Goal: Find specific page/section: Find specific page/section

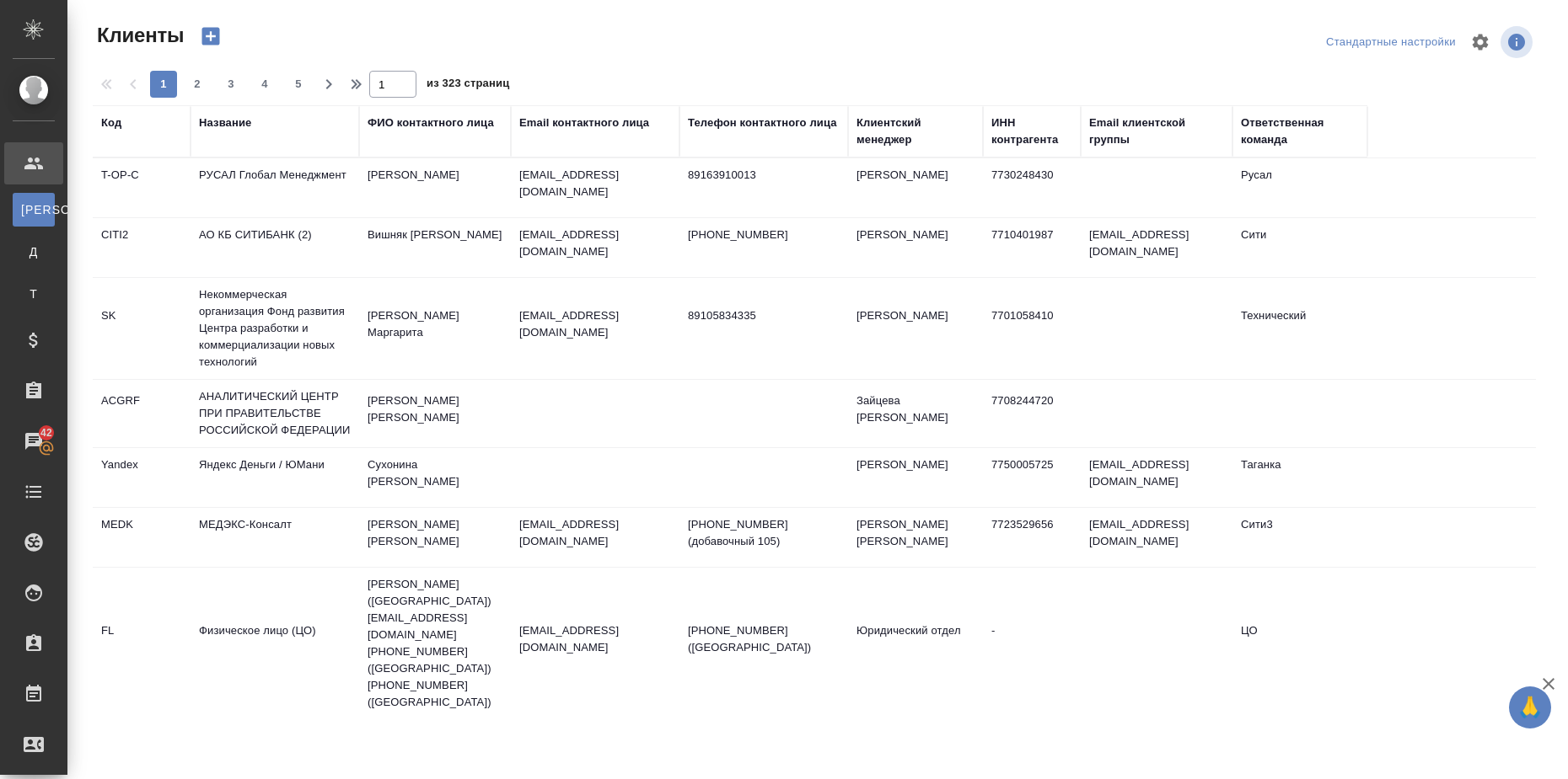
select select "RU"
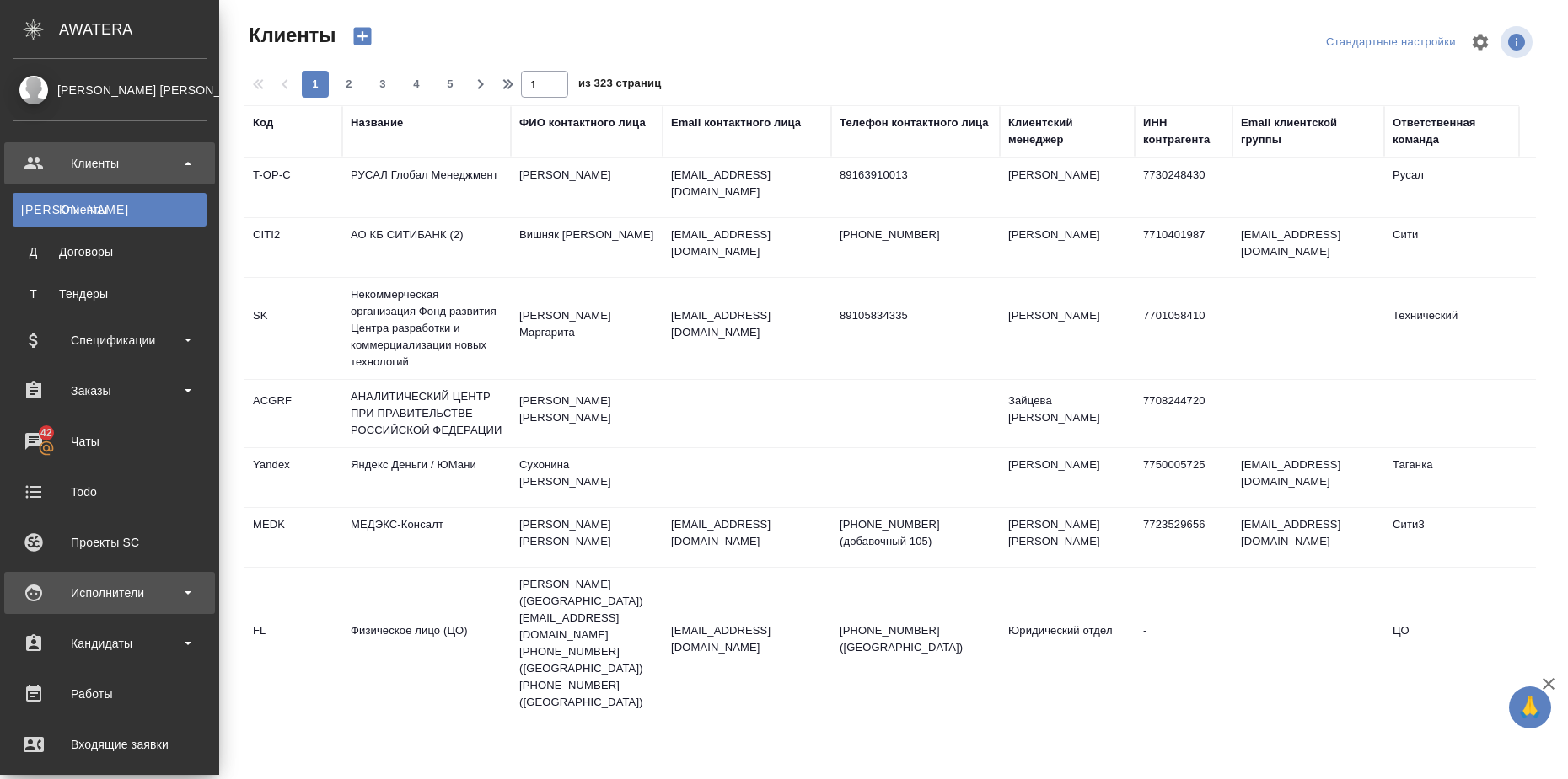
click at [144, 589] on div "Исполнители" at bounding box center [109, 593] width 194 height 25
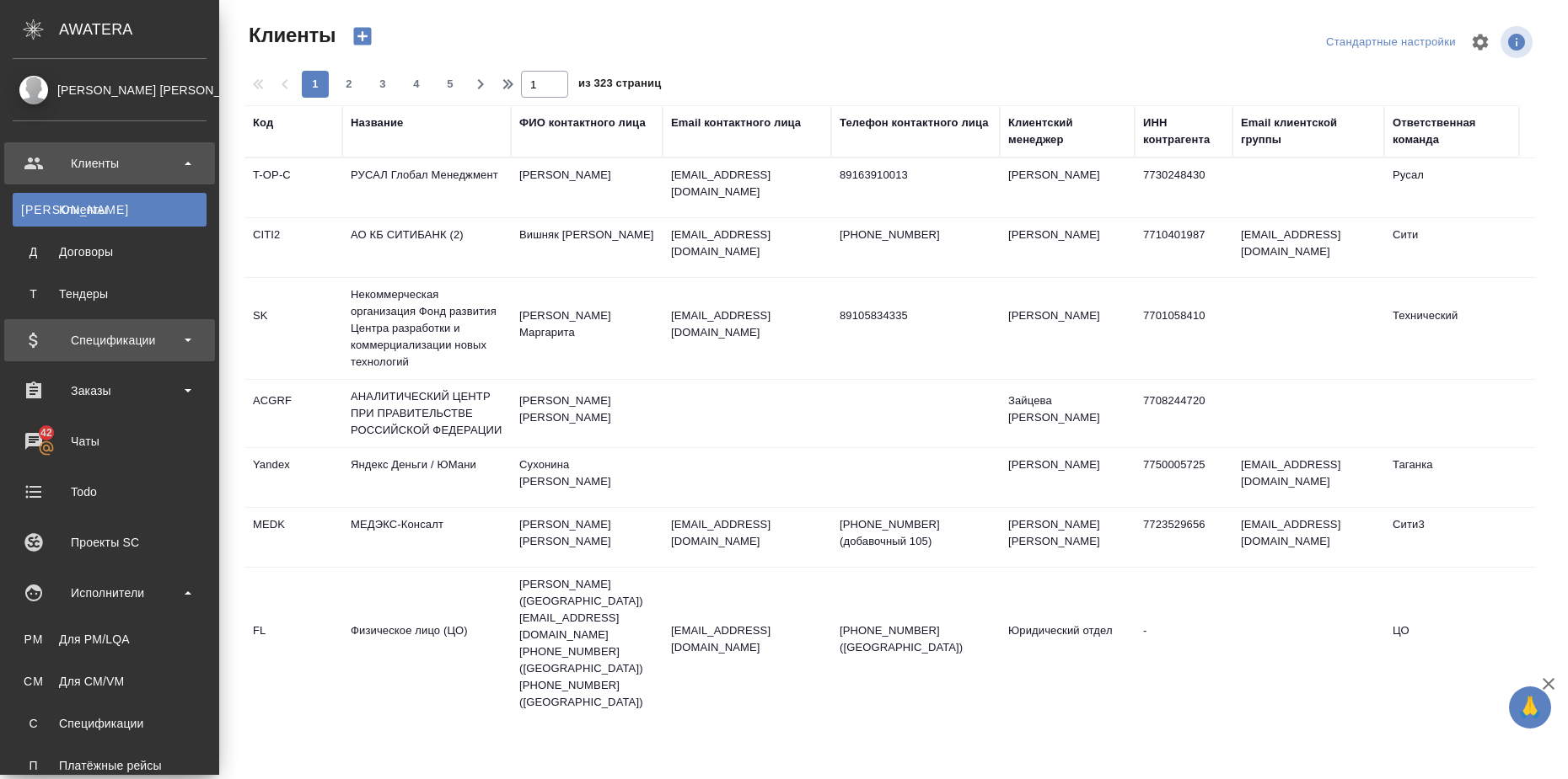
click at [183, 340] on div "Спецификации" at bounding box center [109, 340] width 194 height 25
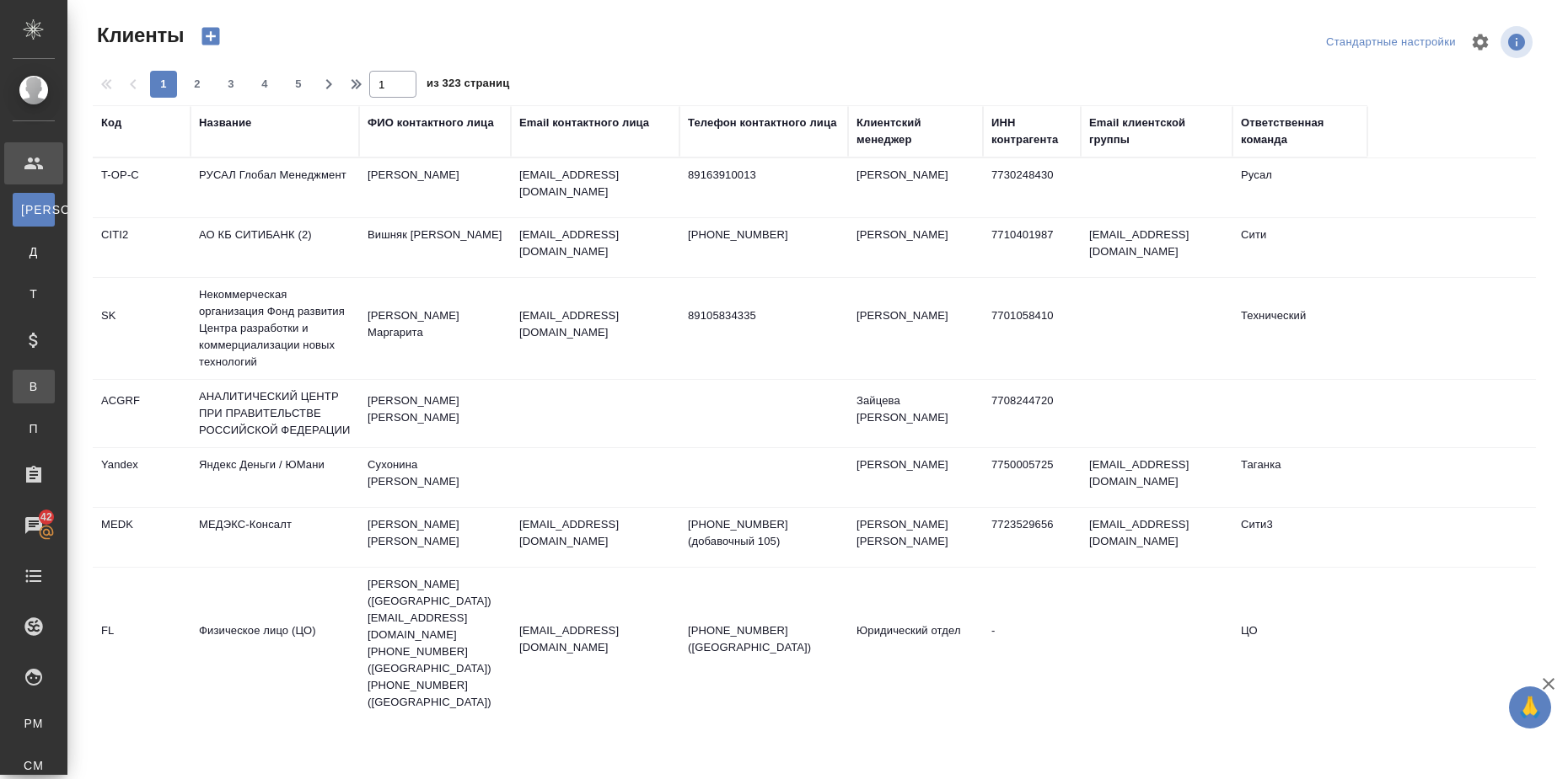
click at [25, 385] on div "Все спецификации" at bounding box center [13, 387] width 25 height 17
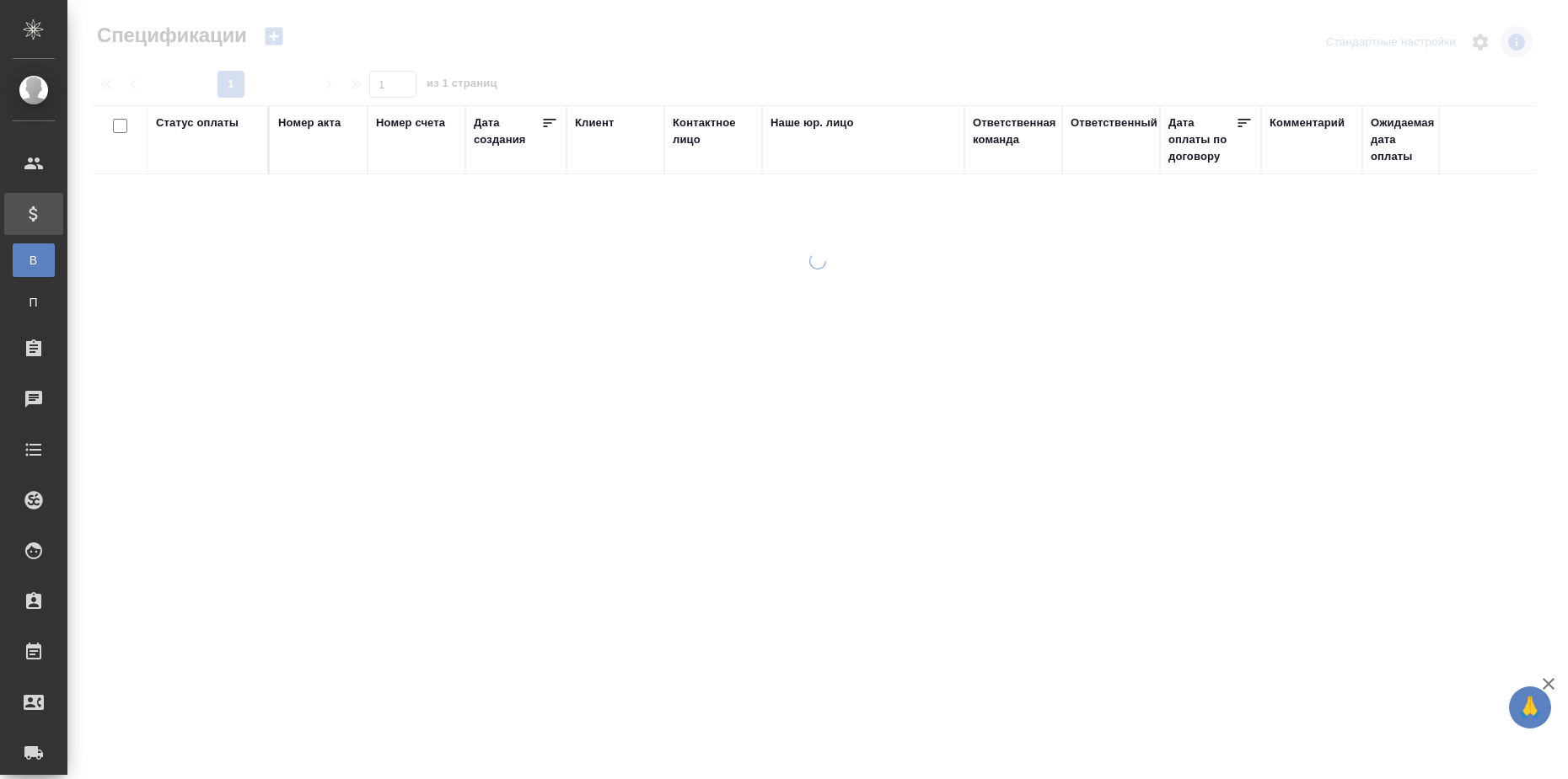
click at [186, 120] on div "Статус оплаты" at bounding box center [197, 123] width 83 height 17
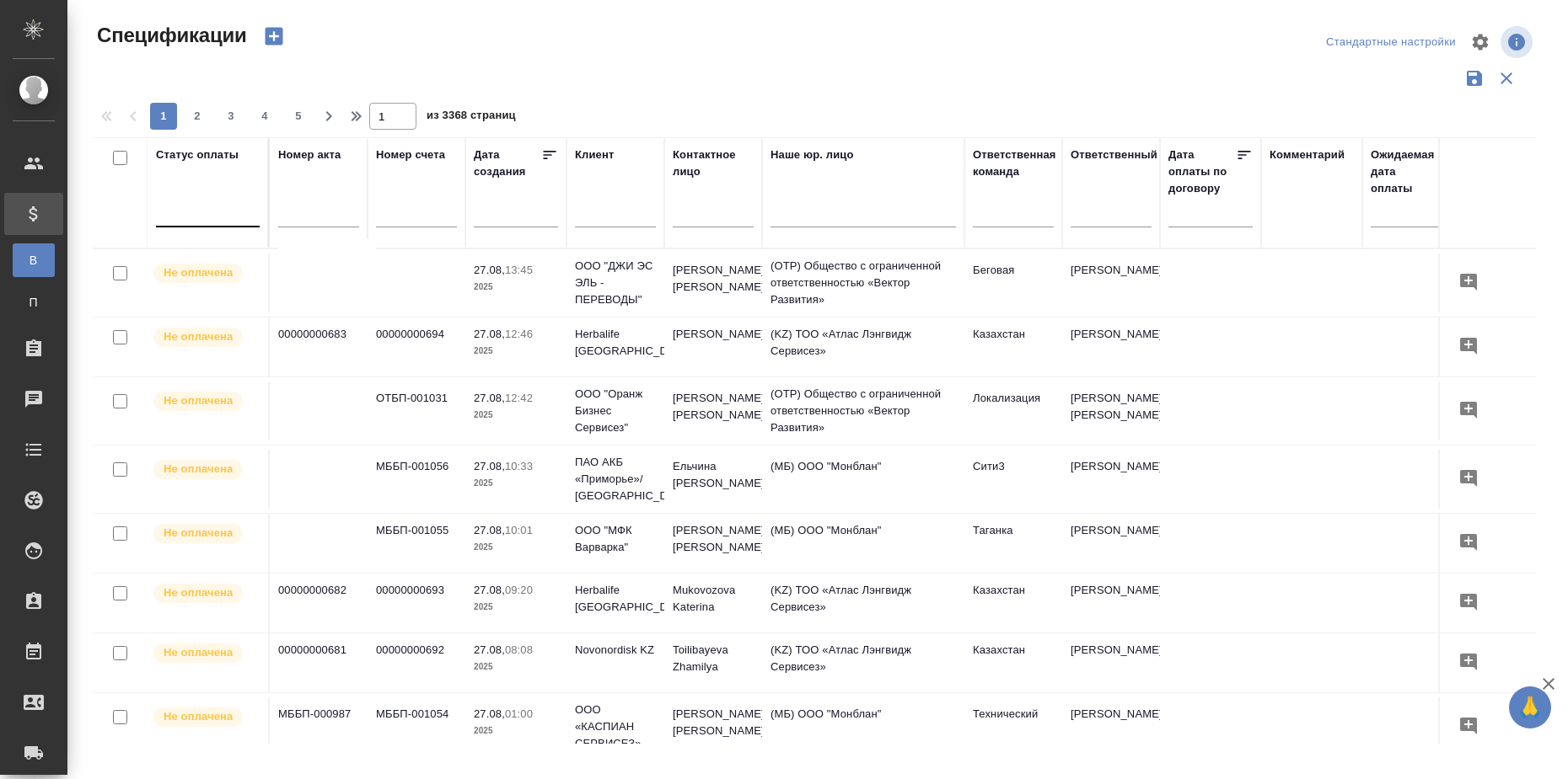
click at [184, 211] on div at bounding box center [207, 210] width 104 height 25
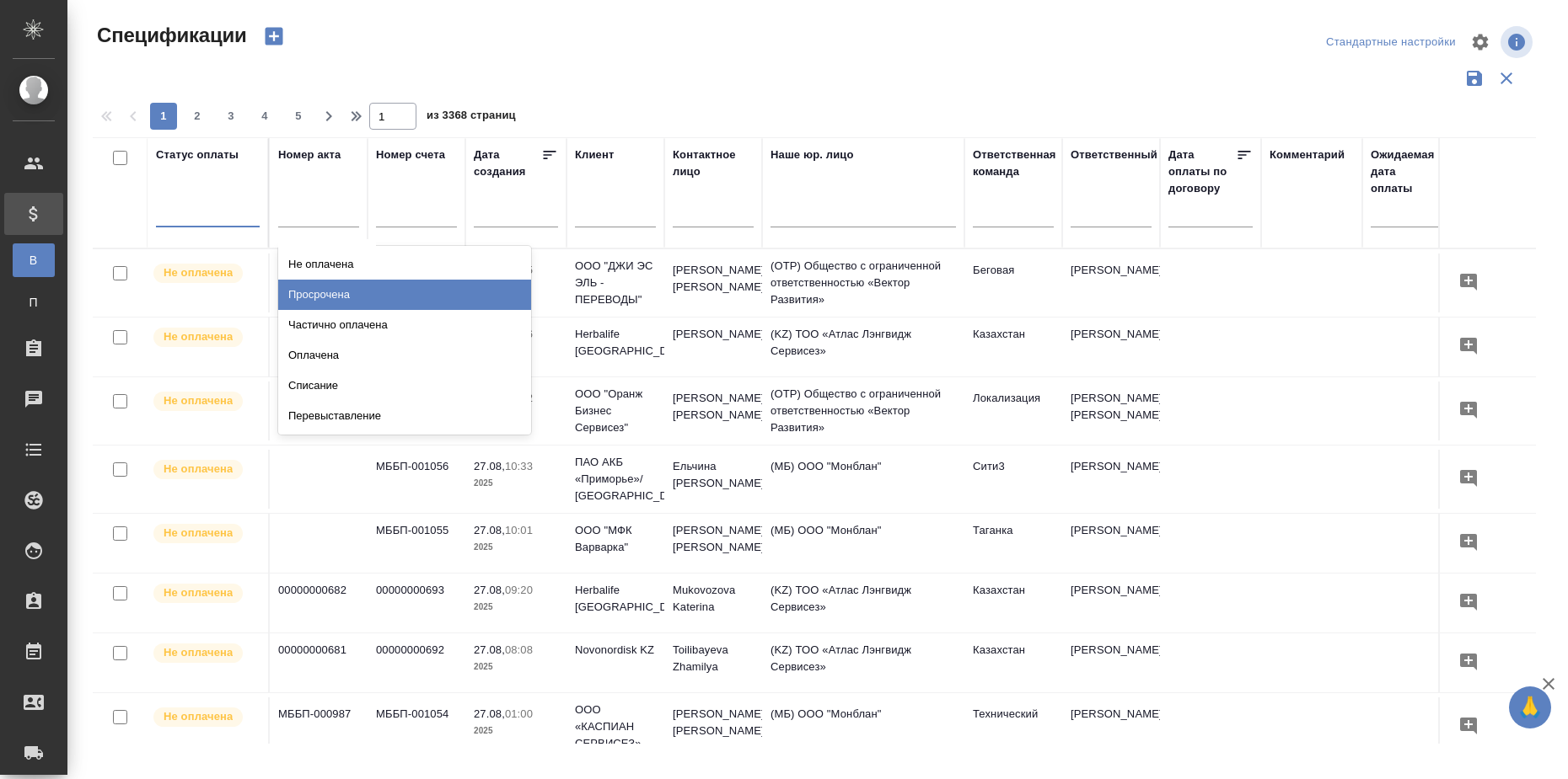
click at [336, 288] on div "Просрочена" at bounding box center [404, 295] width 253 height 30
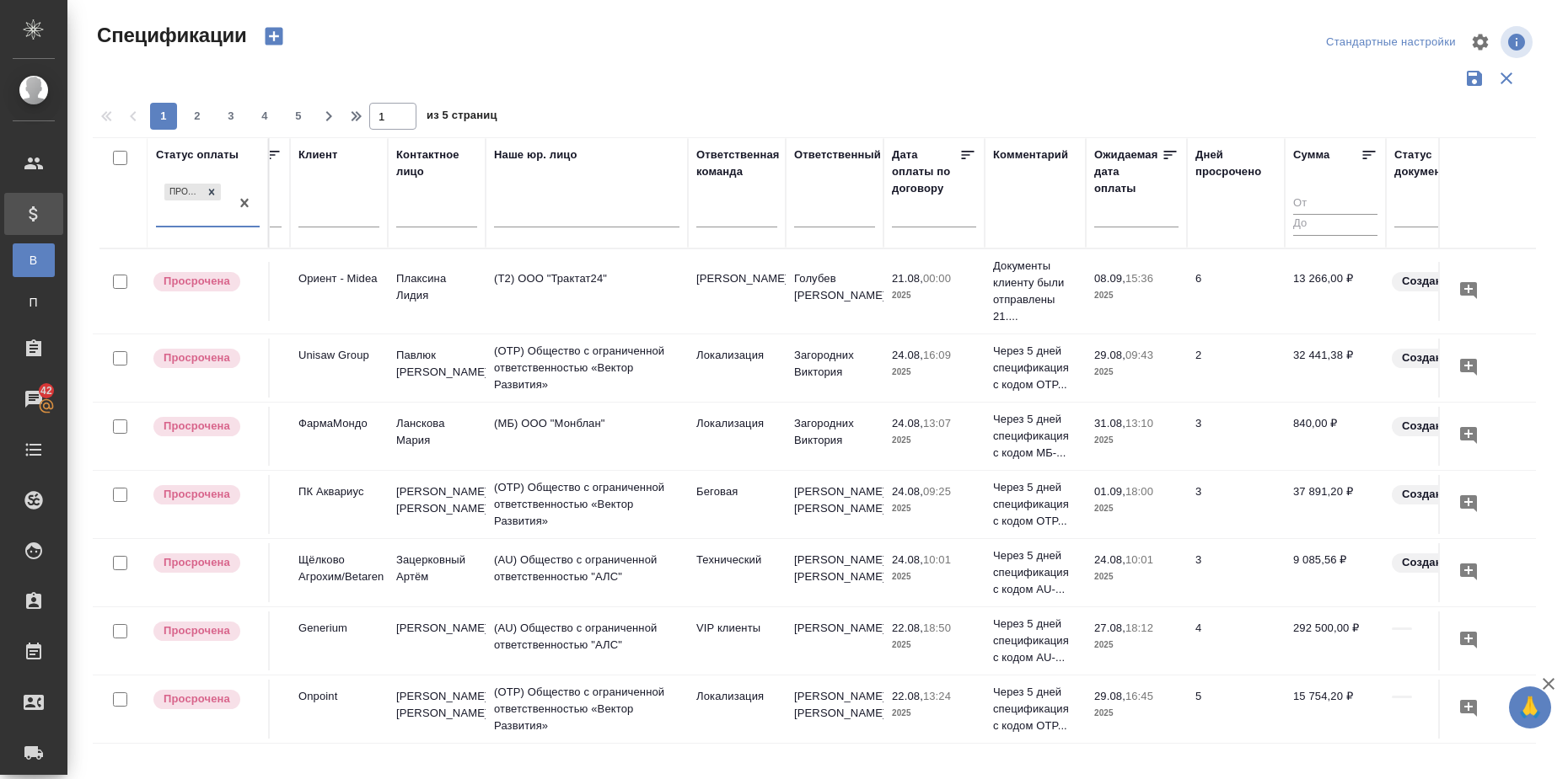
scroll to position [0, 367]
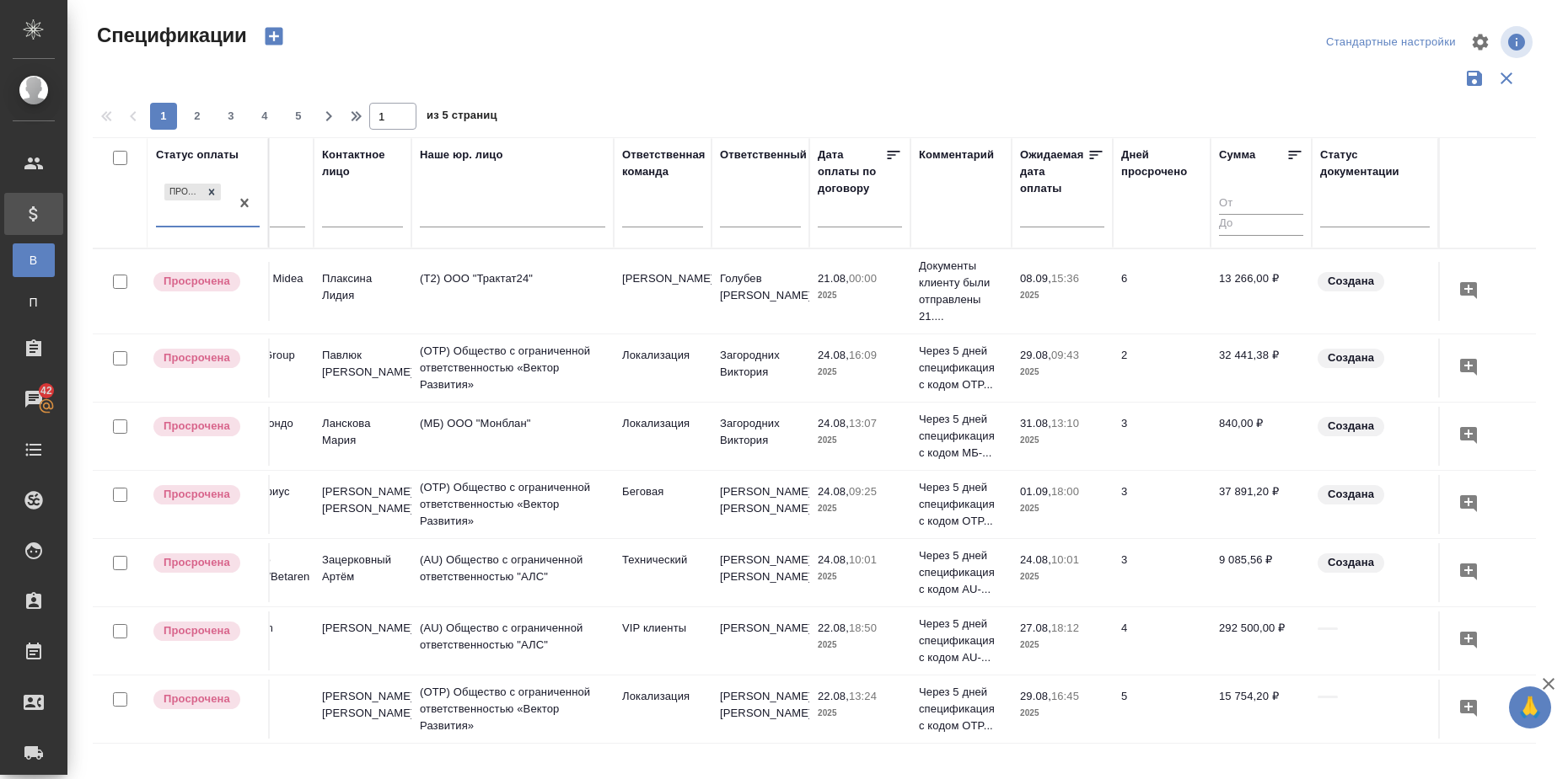
click at [1287, 148] on icon at bounding box center [1295, 155] width 17 height 17
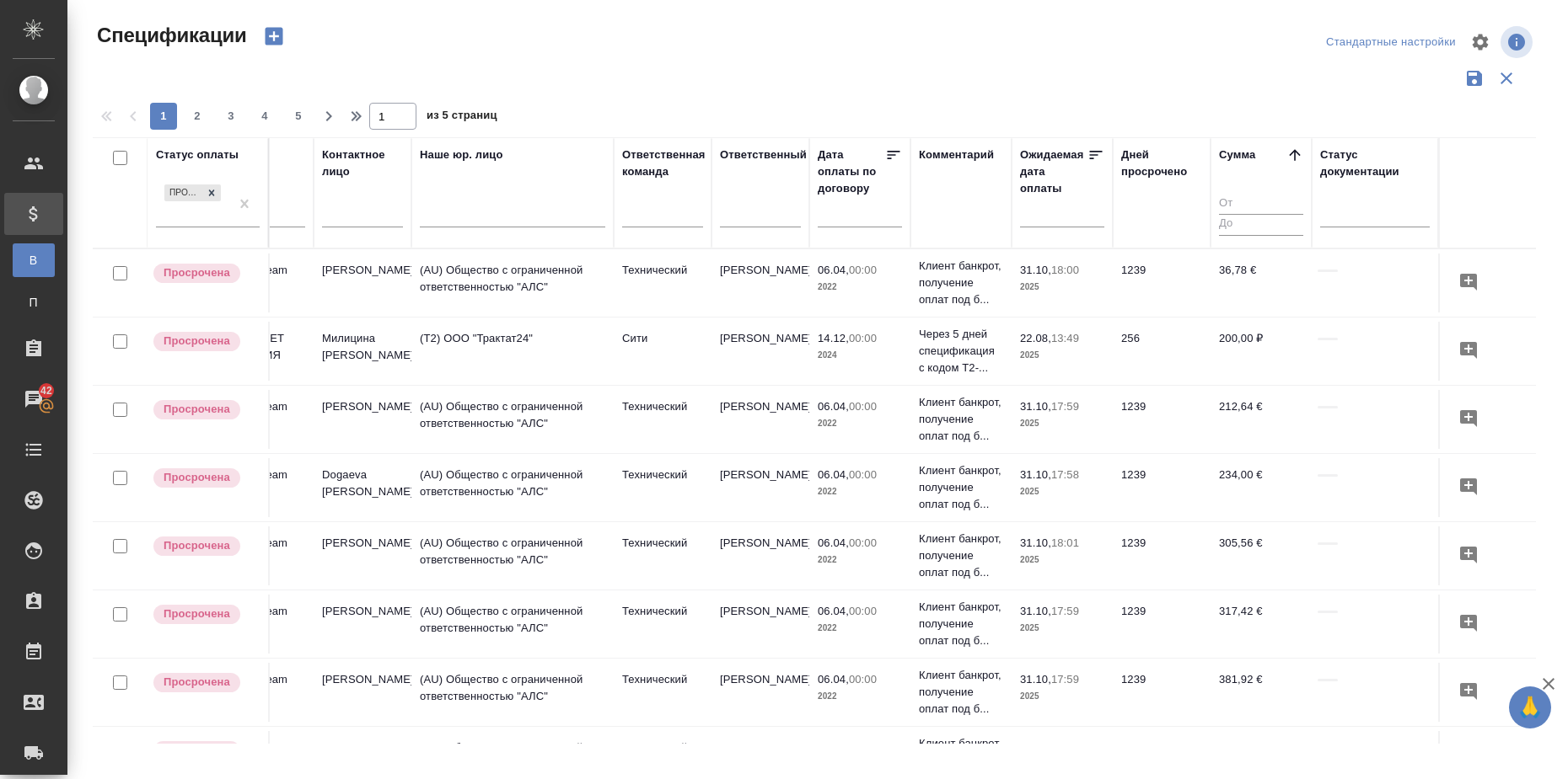
click at [1287, 148] on icon at bounding box center [1295, 155] width 17 height 17
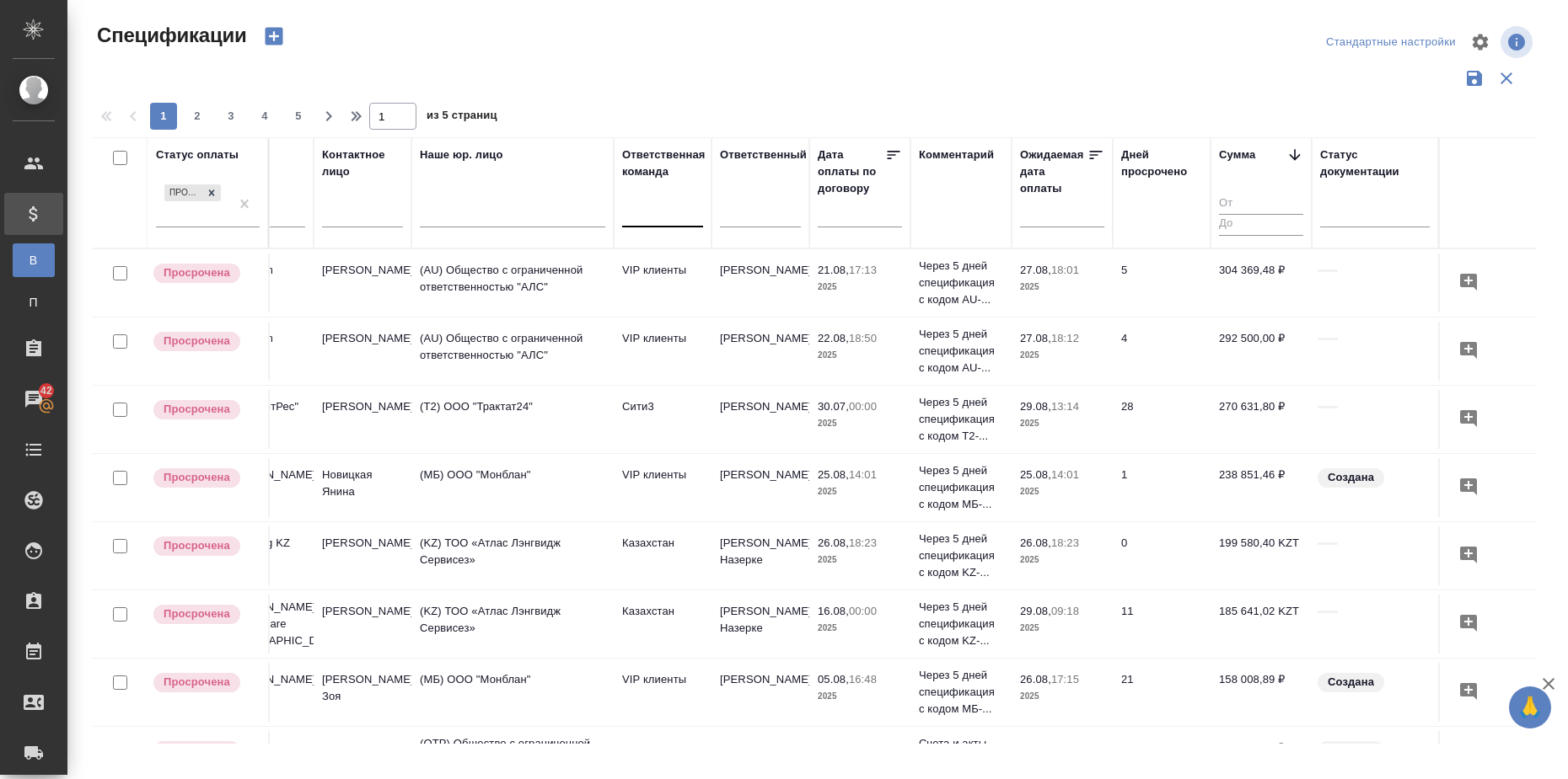
click at [679, 210] on div at bounding box center [663, 210] width 81 height 25
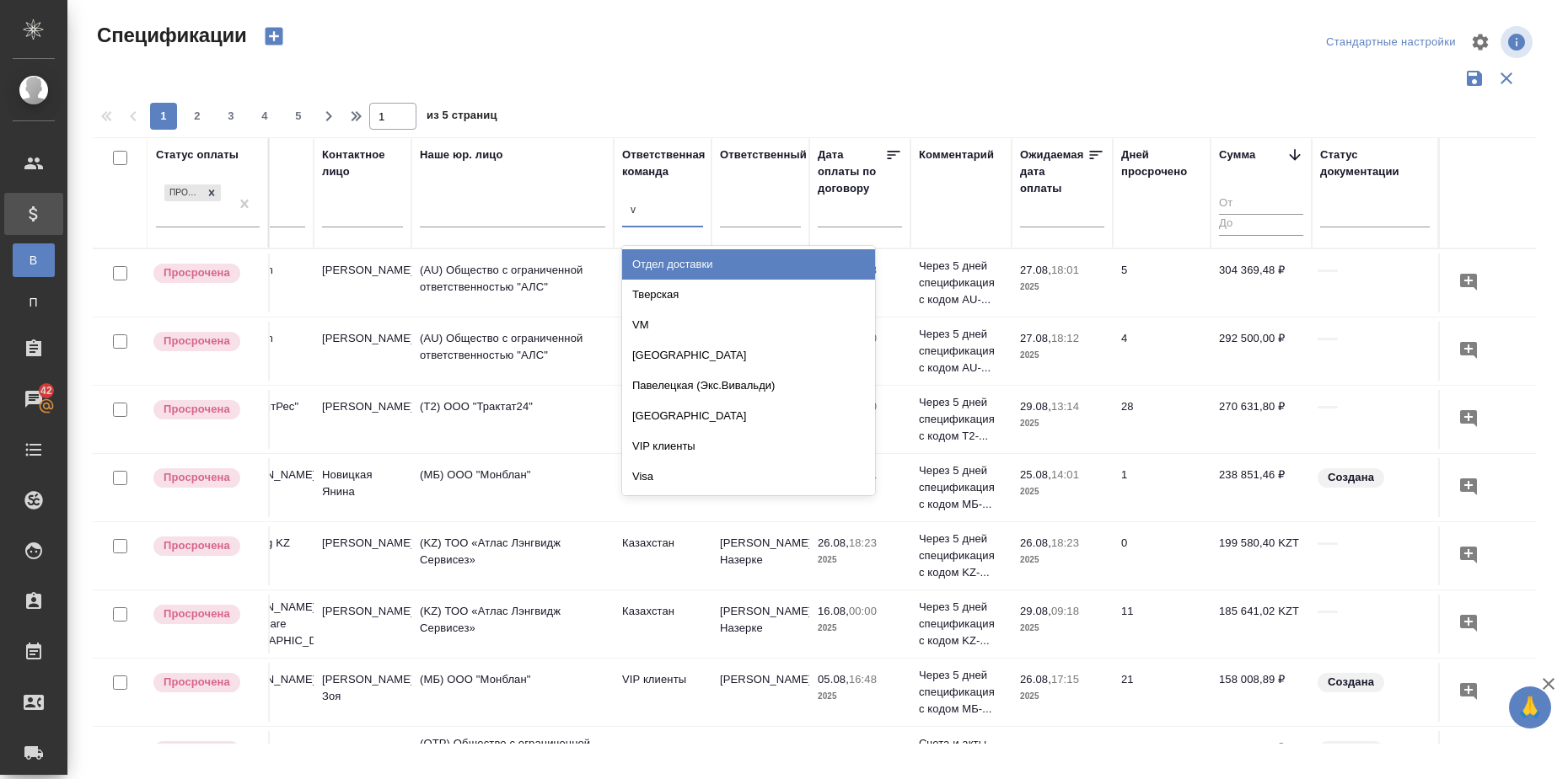
scroll to position [0, 0]
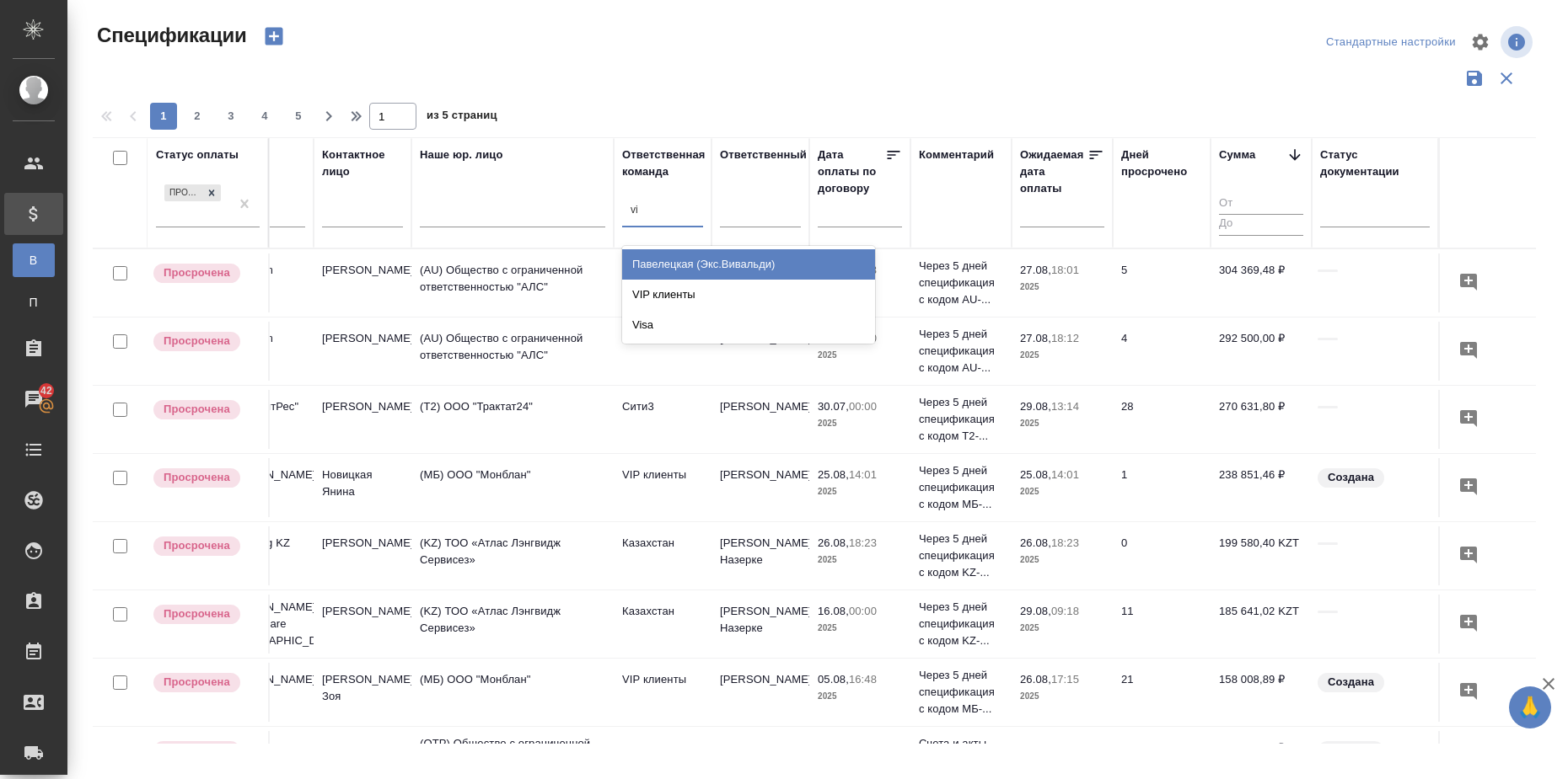
type input "vip"
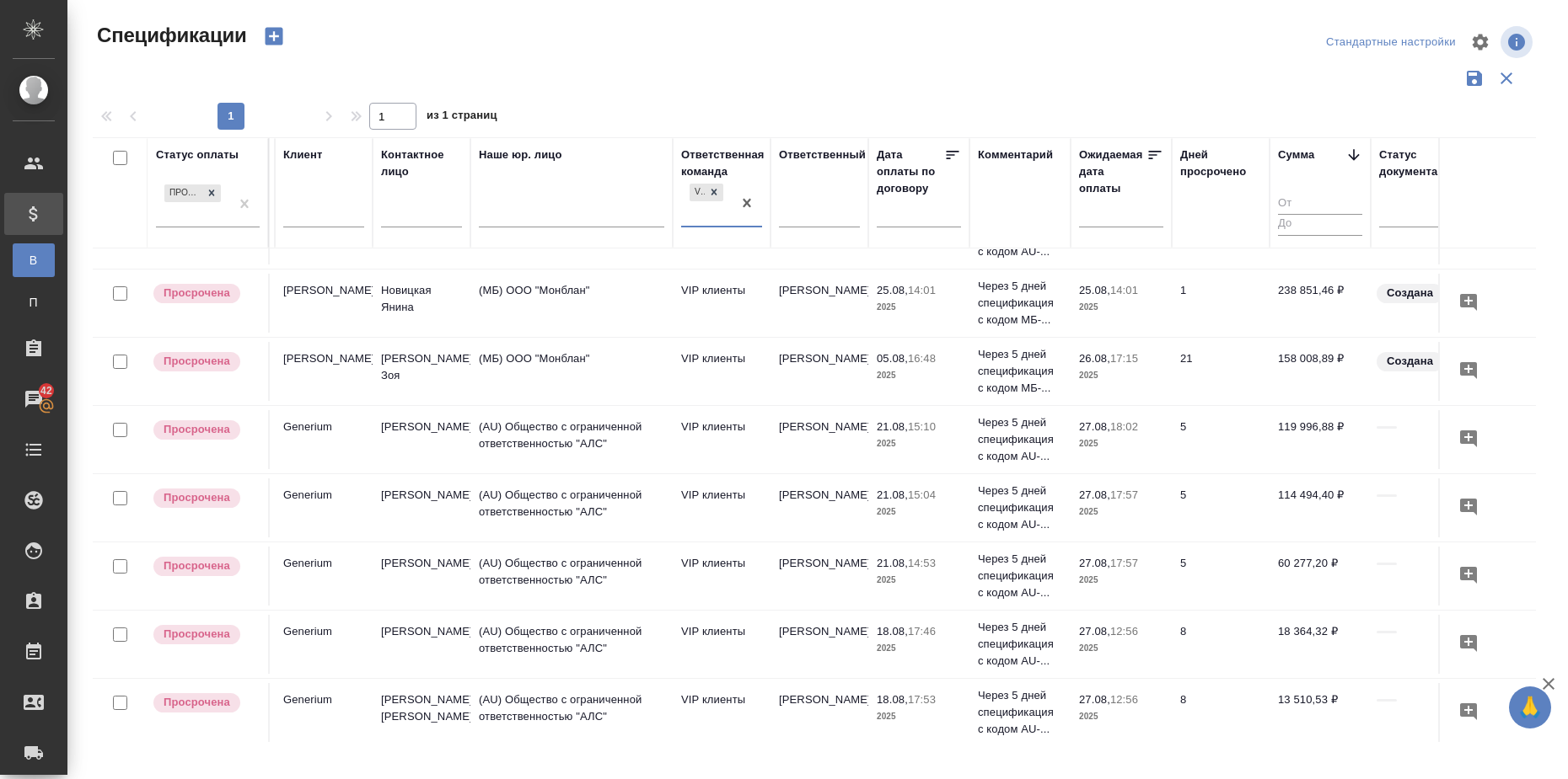
scroll to position [0, 292]
